Goal: Information Seeking & Learning: Learn about a topic

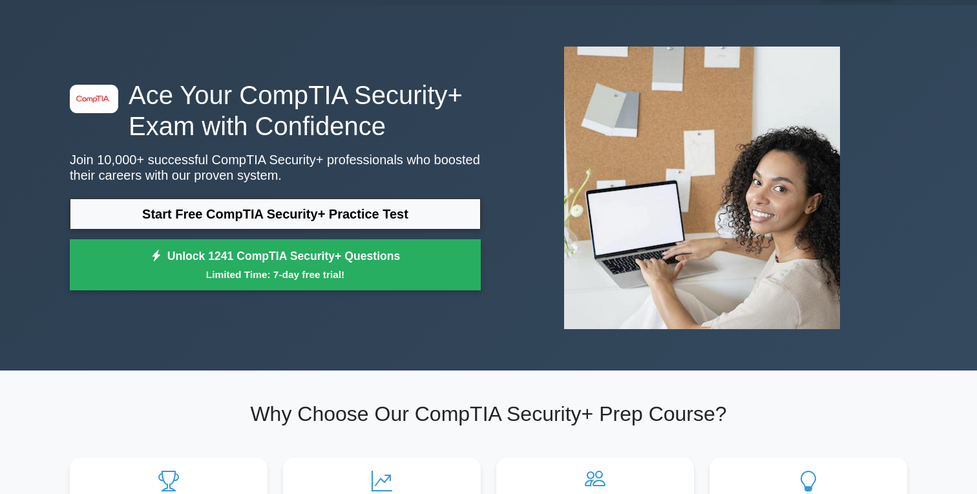
scroll to position [34, 0]
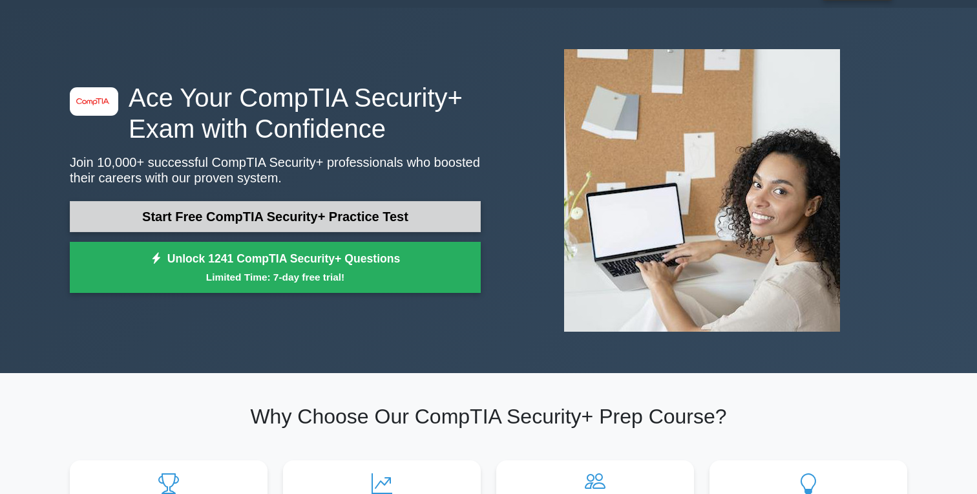
click at [237, 209] on link "Start Free CompTIA Security+ Practice Test" at bounding box center [275, 216] width 411 height 31
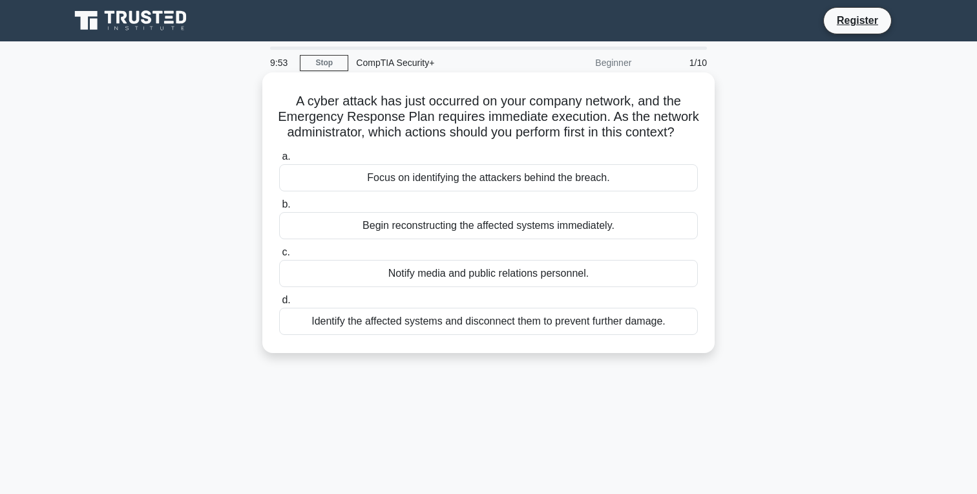
click at [402, 323] on div "Identify the affected systems and disconnect them to prevent further damage." at bounding box center [488, 321] width 419 height 27
click at [279, 304] on input "d. Identify the affected systems and disconnect them to prevent further damage." at bounding box center [279, 300] width 0 height 8
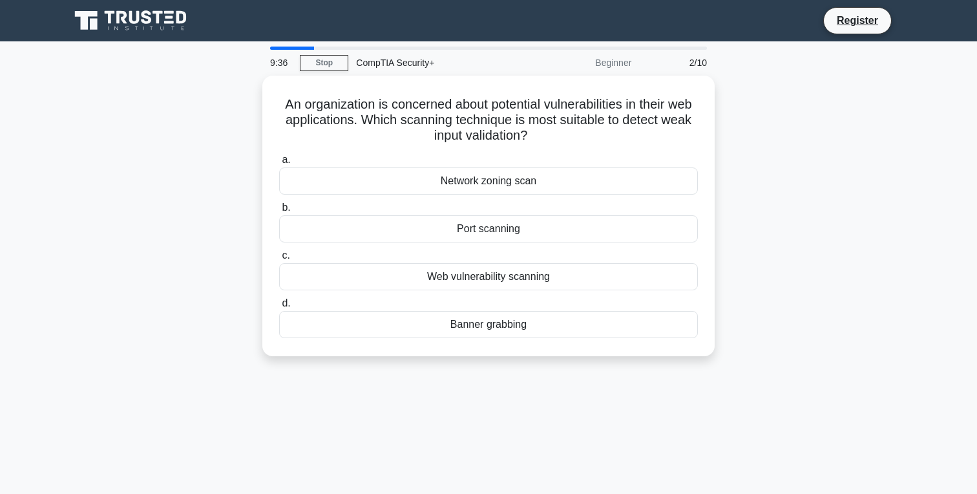
click at [402, 323] on div "Banner grabbing" at bounding box center [488, 324] width 419 height 27
click at [279, 308] on input "d. Banner grabbing" at bounding box center [279, 303] width 0 height 8
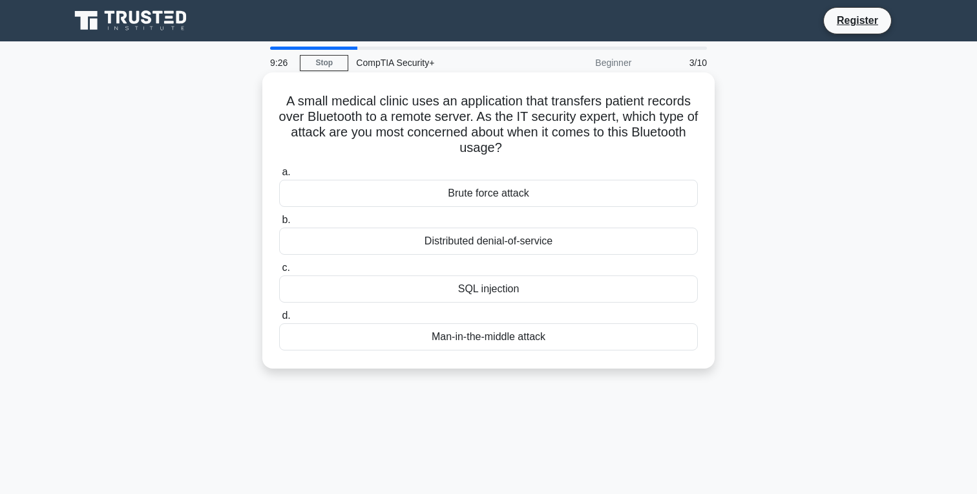
click at [465, 245] on div "Distributed denial-of-service" at bounding box center [488, 241] width 419 height 27
click at [279, 224] on input "b. Distributed denial-of-service" at bounding box center [279, 220] width 0 height 8
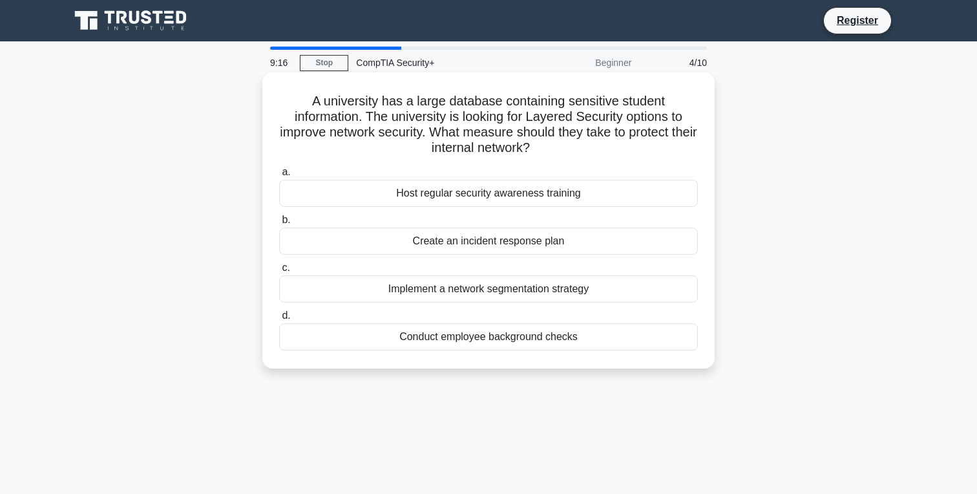
click at [488, 293] on div "Implement a network segmentation strategy" at bounding box center [488, 288] width 419 height 27
click at [279, 272] on input "c. Implement a network segmentation strategy" at bounding box center [279, 268] width 0 height 8
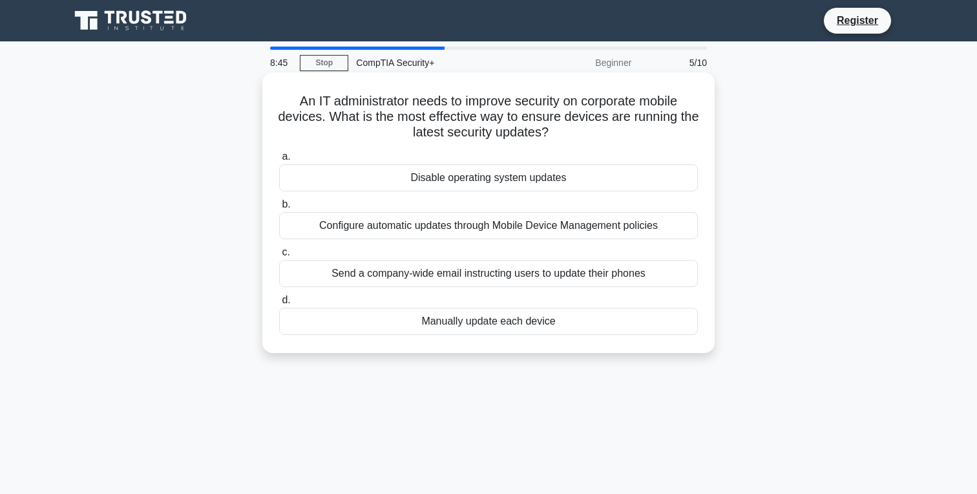
click at [595, 230] on div "Configure automatic updates through Mobile Device Management policies" at bounding box center [488, 225] width 419 height 27
click at [279, 209] on input "b. Configure automatic updates through Mobile Device Management policies" at bounding box center [279, 204] width 0 height 8
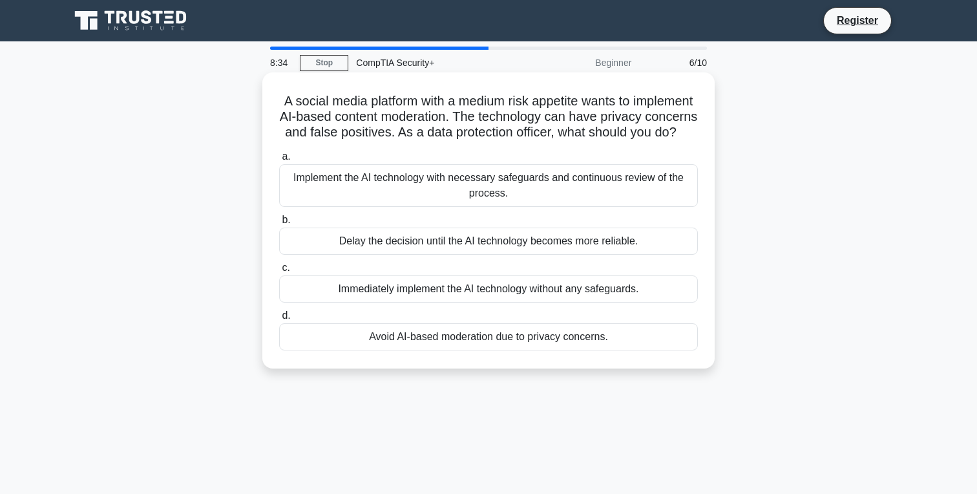
click at [621, 184] on div "Implement the AI technology with necessary safeguards and continuous review of …" at bounding box center [488, 185] width 419 height 43
click at [279, 161] on input "a. Implement the AI technology with necessary safeguards and continuous review …" at bounding box center [279, 157] width 0 height 8
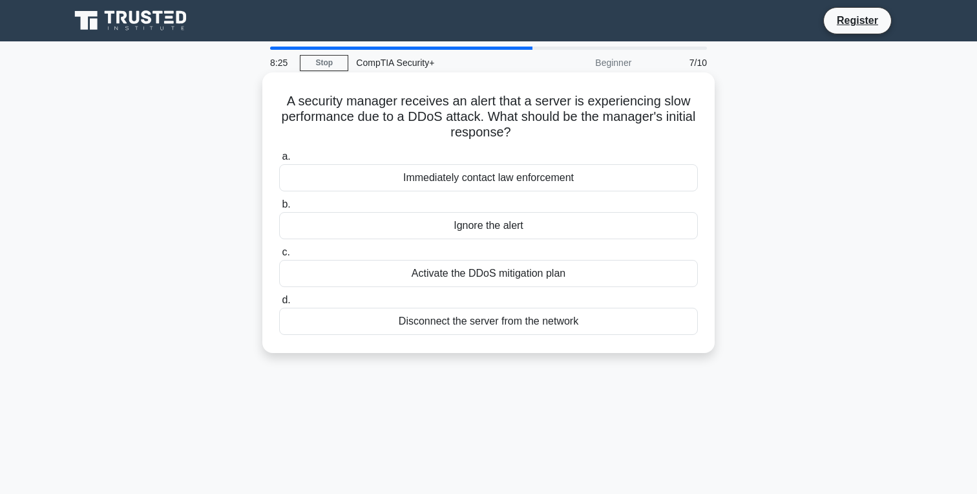
click at [604, 270] on div "Activate the DDoS mitigation plan" at bounding box center [488, 273] width 419 height 27
click at [279, 257] on input "c. Activate the DDoS mitigation plan" at bounding box center [279, 252] width 0 height 8
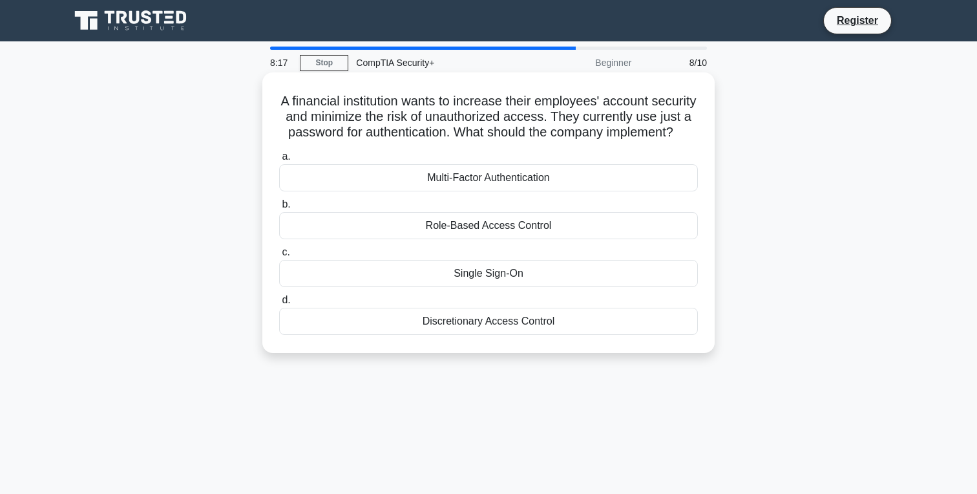
click at [590, 173] on div "Multi-Factor Authentication" at bounding box center [488, 177] width 419 height 27
click at [279, 161] on input "a. Multi-Factor Authentication" at bounding box center [279, 157] width 0 height 8
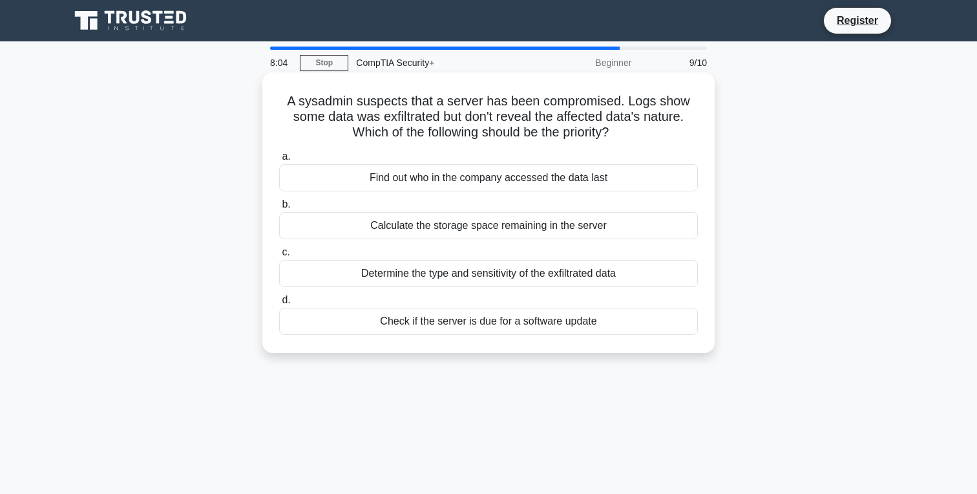
click at [586, 275] on div "Determine the type and sensitivity of the exfiltrated data" at bounding box center [488, 273] width 419 height 27
click at [279, 257] on input "c. Determine the type and sensitivity of the exfiltrated data" at bounding box center [279, 252] width 0 height 8
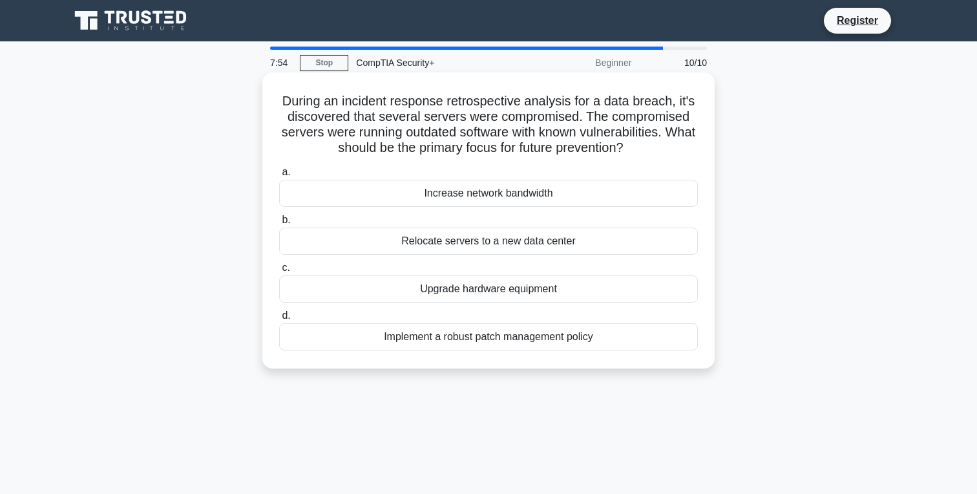
click at [580, 337] on div "Implement a robust patch management policy" at bounding box center [488, 336] width 419 height 27
click at [279, 320] on input "d. Implement a robust patch management policy" at bounding box center [279, 316] width 0 height 8
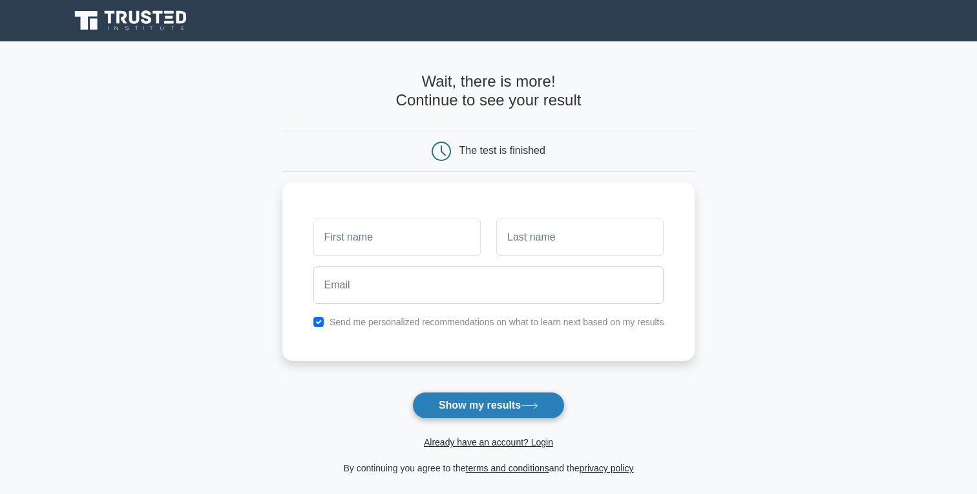
click at [521, 410] on button "Show my results" at bounding box center [488, 405] width 153 height 27
click at [463, 330] on div "Send me personalized recommendations on what to learn next based on my results" at bounding box center [488, 268] width 413 height 178
click at [443, 315] on label "Send me personalized recommendations on what to learn next based on my results" at bounding box center [497, 319] width 335 height 10
